Goal: Find specific page/section: Find specific page/section

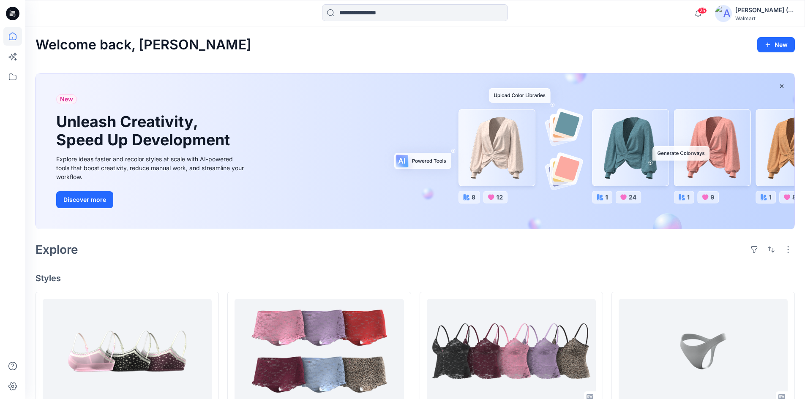
click at [237, 279] on h4 "Styles" at bounding box center [414, 278] width 759 height 10
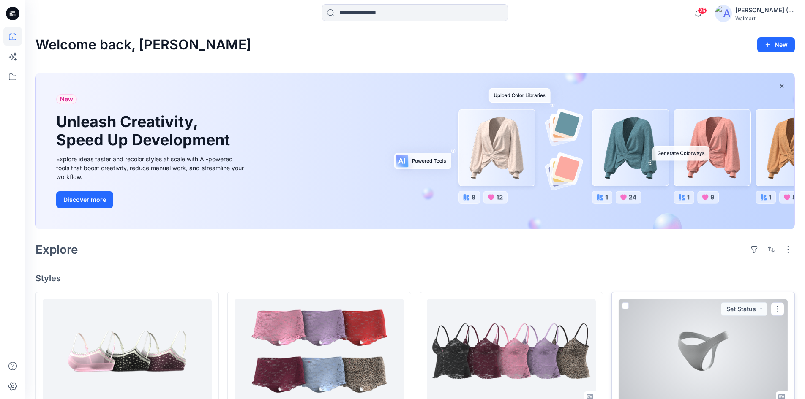
click at [697, 361] on div at bounding box center [702, 351] width 169 height 104
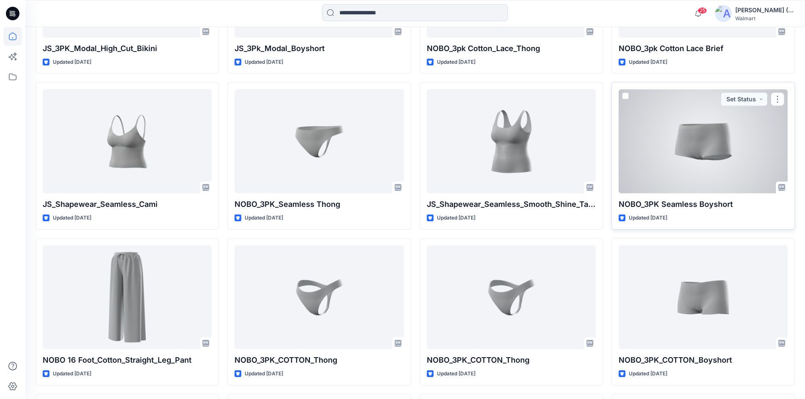
scroll to position [1156, 0]
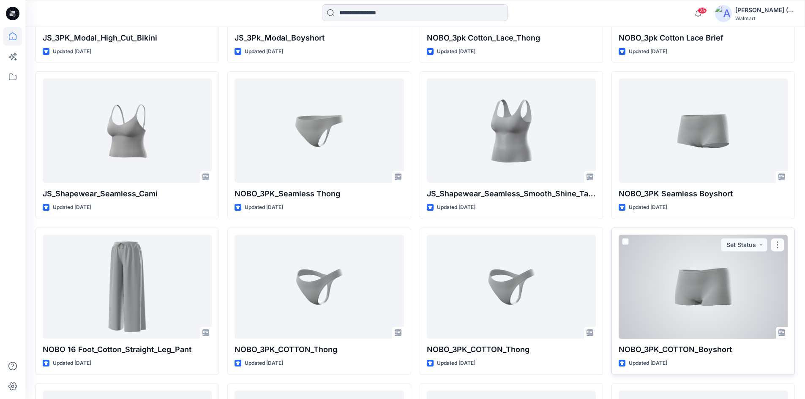
click at [705, 276] on div at bounding box center [702, 287] width 169 height 104
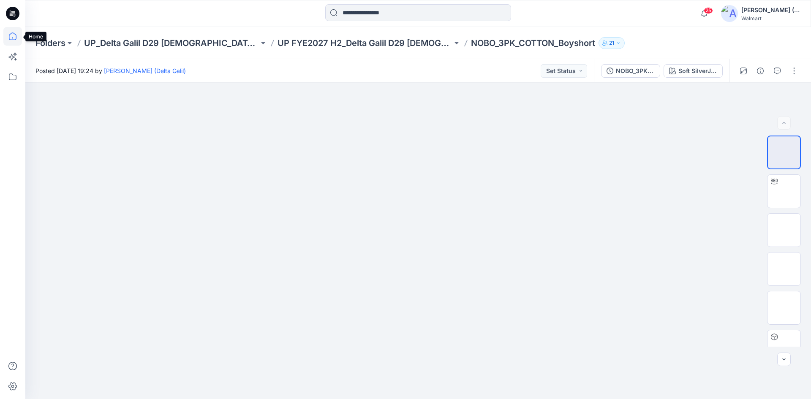
click at [16, 39] on icon at bounding box center [13, 37] width 8 height 8
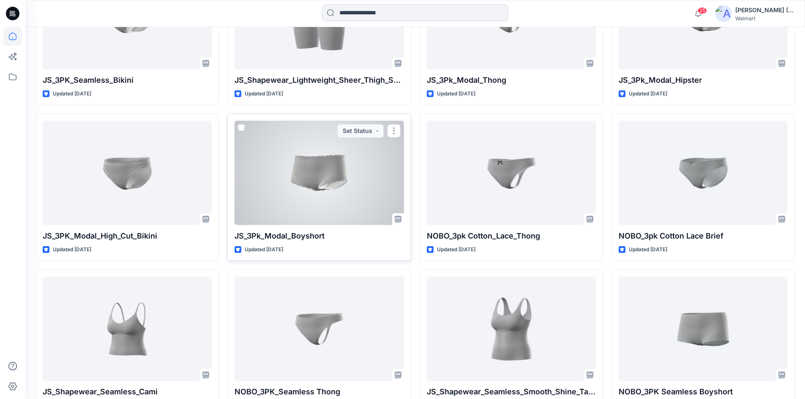
scroll to position [972, 0]
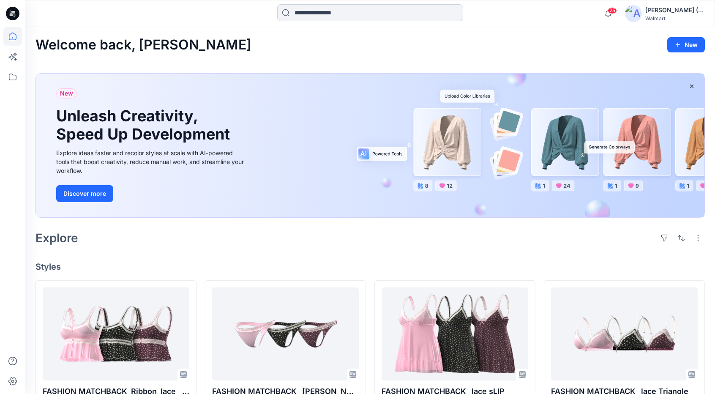
click at [357, 11] on input at bounding box center [370, 12] width 186 height 17
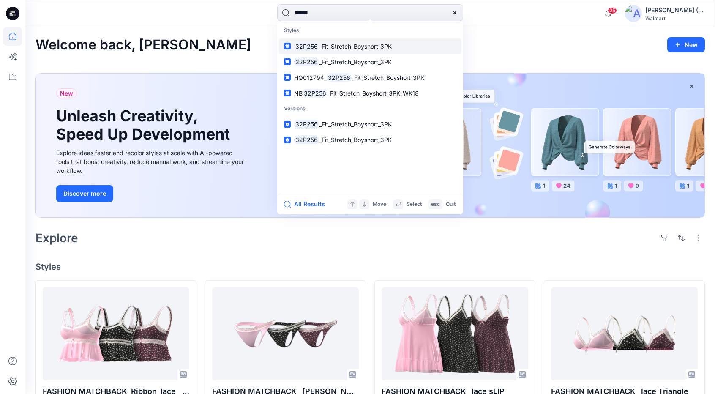
type input "******"
click at [360, 49] on p "32P256 _Fit_Stretch_Boyshort_3PK" at bounding box center [343, 46] width 98 height 9
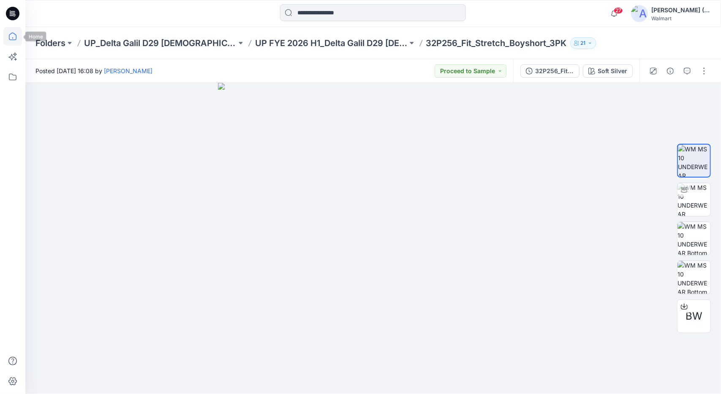
click at [4, 38] on icon at bounding box center [12, 36] width 19 height 19
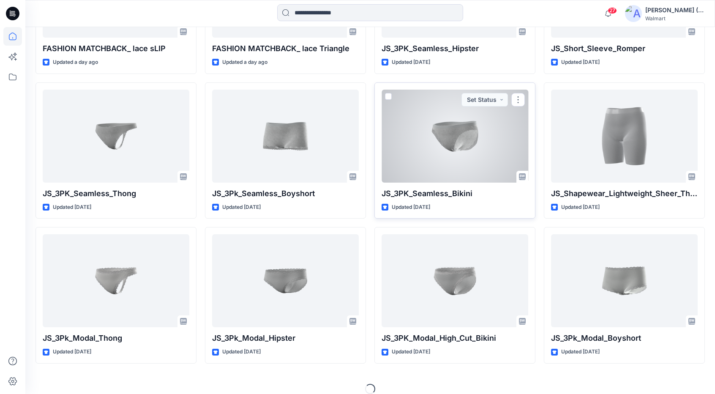
scroll to position [785, 0]
